Goal: Navigation & Orientation: Find specific page/section

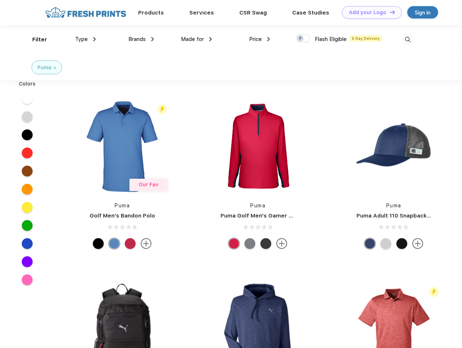
scroll to position [0, 0]
click at [369, 12] on link "Add your Logo Design Tool" at bounding box center [372, 12] width 60 height 13
click at [0, 0] on div "Design Tool" at bounding box center [0, 0] width 0 height 0
click at [389, 12] on link "Add your Logo Design Tool" at bounding box center [372, 12] width 60 height 13
click at [35, 39] on div "Filter" at bounding box center [39, 40] width 15 height 8
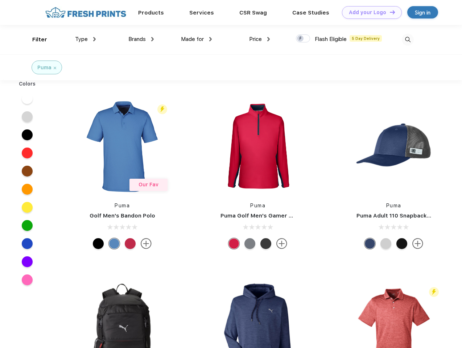
click at [85, 39] on span "Type" at bounding box center [81, 39] width 13 height 7
click at [141, 39] on span "Brands" at bounding box center [136, 39] width 17 height 7
click at [196, 39] on span "Made for" at bounding box center [192, 39] width 23 height 7
click at [259, 39] on span "Price" at bounding box center [255, 39] width 13 height 7
click at [303, 39] on div at bounding box center [303, 38] width 14 height 8
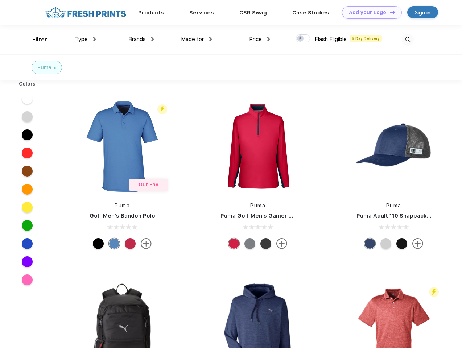
click at [300, 39] on input "checkbox" at bounding box center [298, 36] width 5 height 5
click at [407, 39] on img at bounding box center [407, 40] width 12 height 12
